Goal: Task Accomplishment & Management: Manage account settings

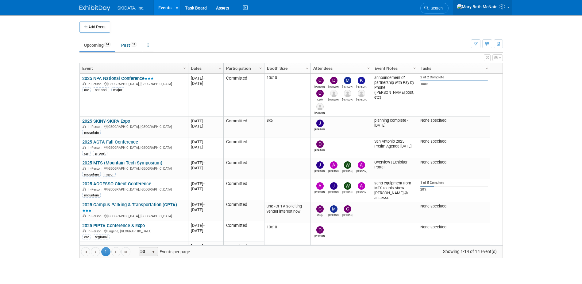
click at [501, 7] on icon at bounding box center [503, 7] width 7 height 6
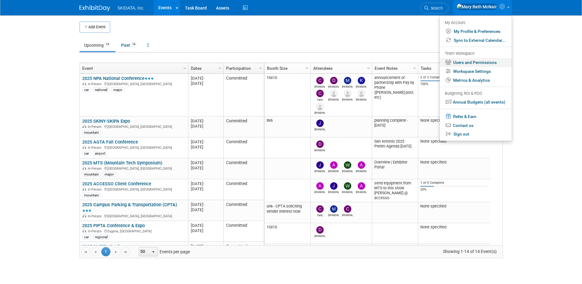
click at [477, 63] on link "Users and Permissions" at bounding box center [476, 62] width 72 height 9
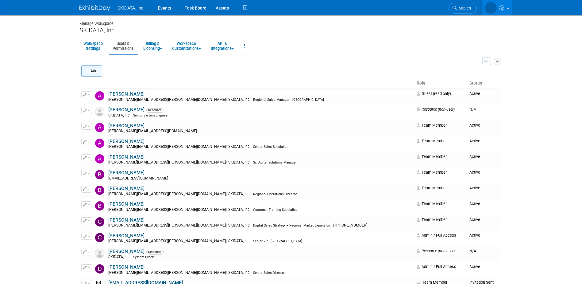
click at [93, 72] on button "Add" at bounding box center [91, 70] width 21 height 11
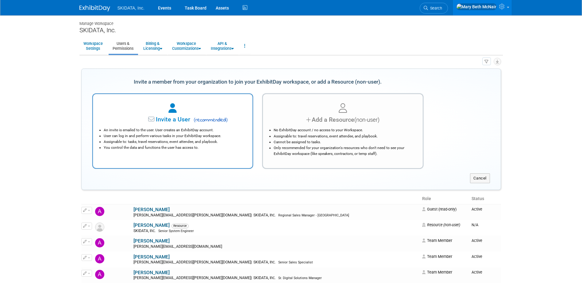
click at [146, 122] on span "Invite a User" at bounding box center [154, 119] width 73 height 7
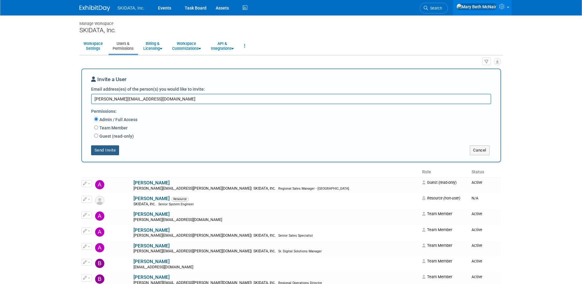
type textarea "fabio.ramos@skidata.com"
click at [103, 152] on button "Send Invite" at bounding box center [105, 150] width 28 height 10
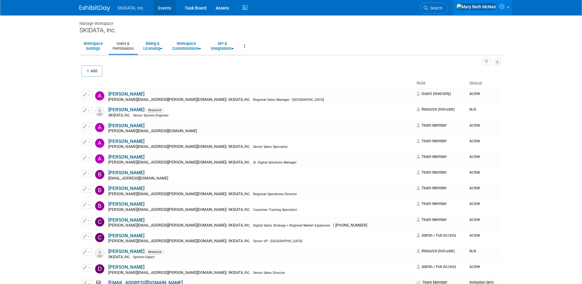
click at [169, 6] on link "Events" at bounding box center [165, 7] width 22 height 15
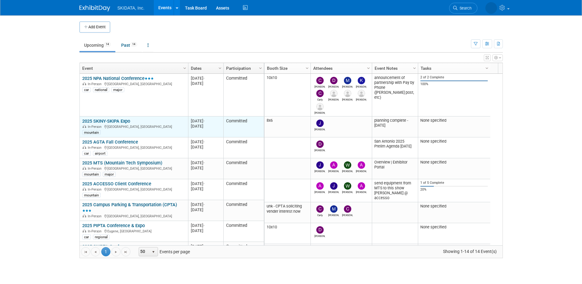
click at [124, 122] on link "2025 SKINY-SKIPA Expo" at bounding box center [106, 121] width 48 height 6
